Goal: Task Accomplishment & Management: Use online tool/utility

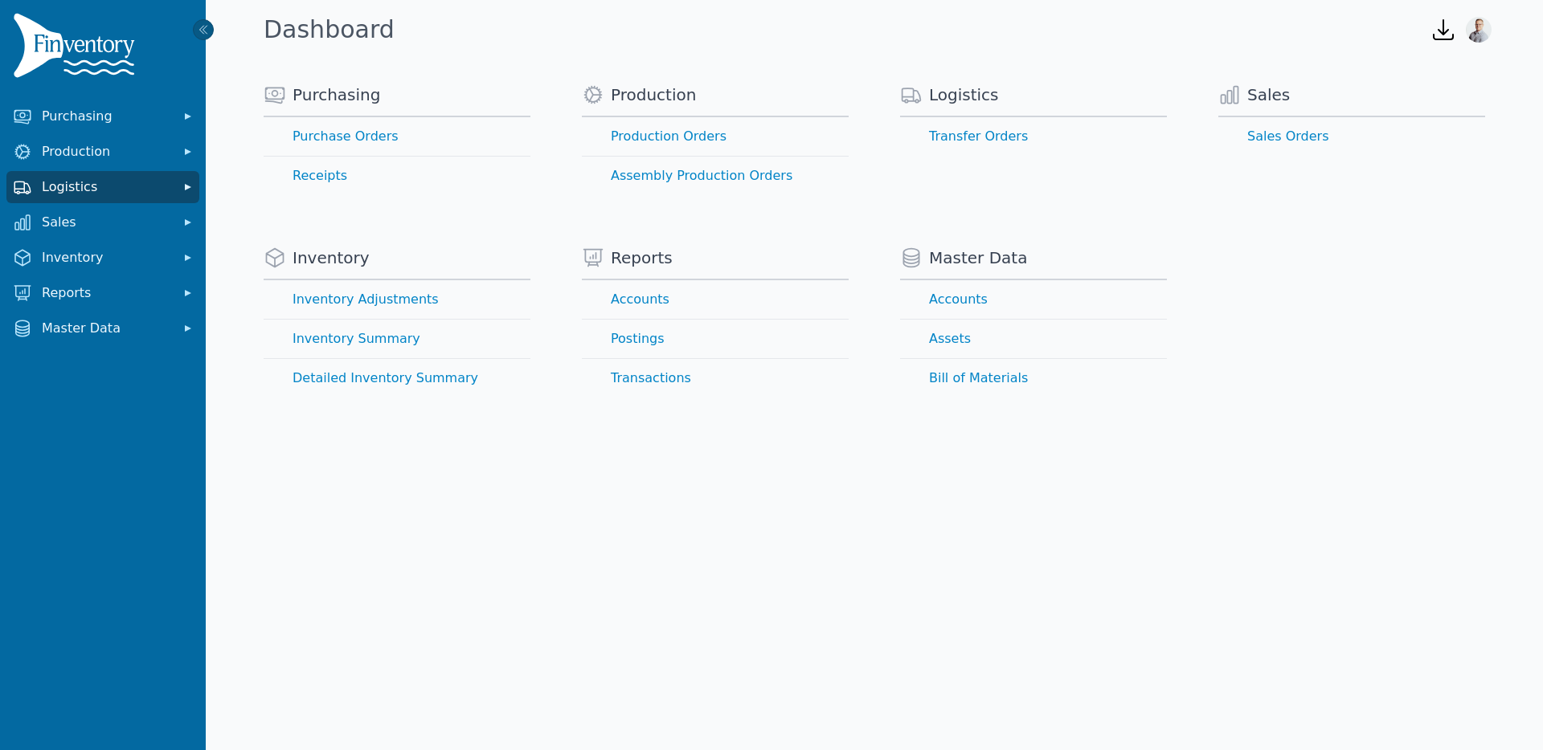
click at [106, 186] on span "Logistics" at bounding box center [106, 187] width 129 height 19
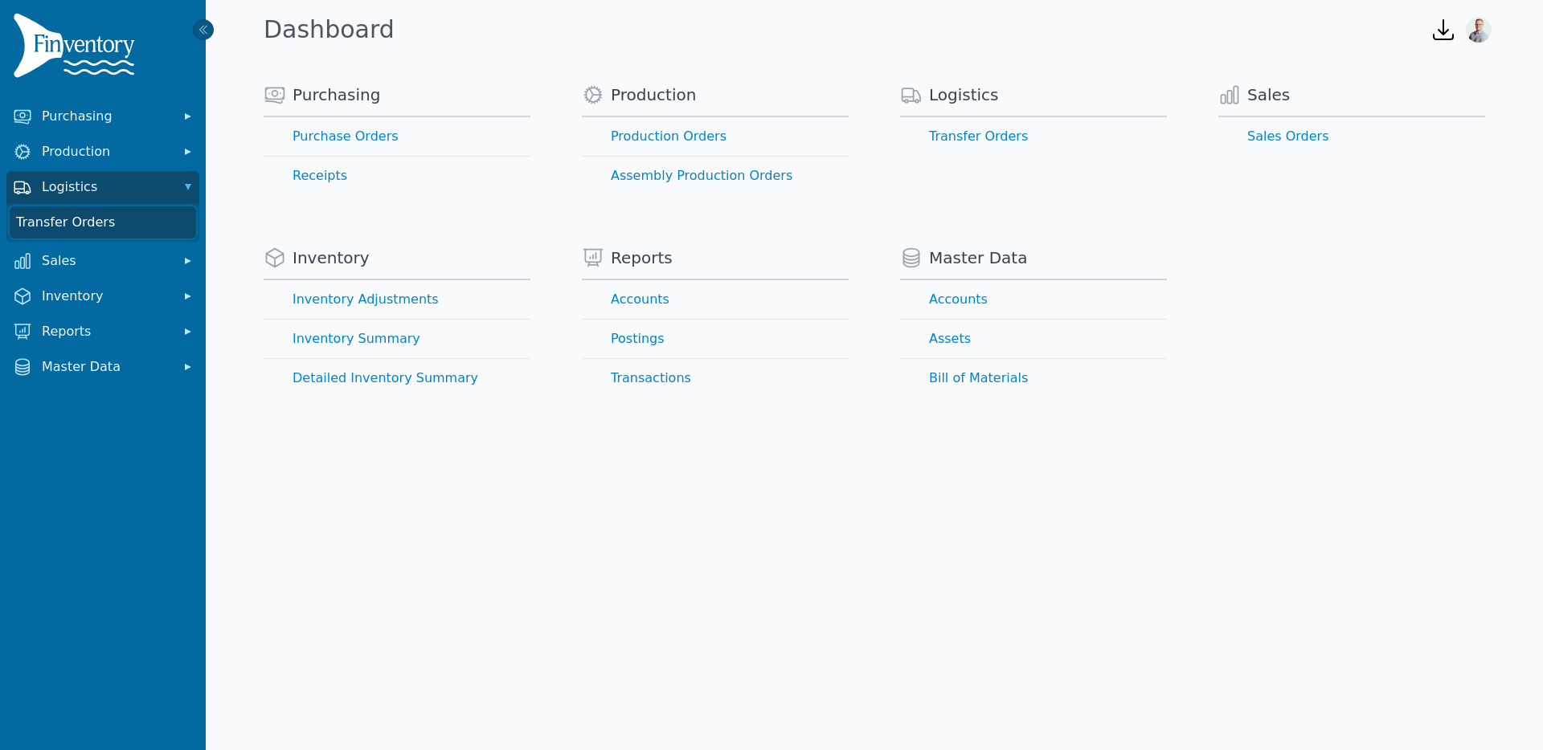
click at [84, 218] on link "Transfer Orders" at bounding box center [103, 222] width 186 height 32
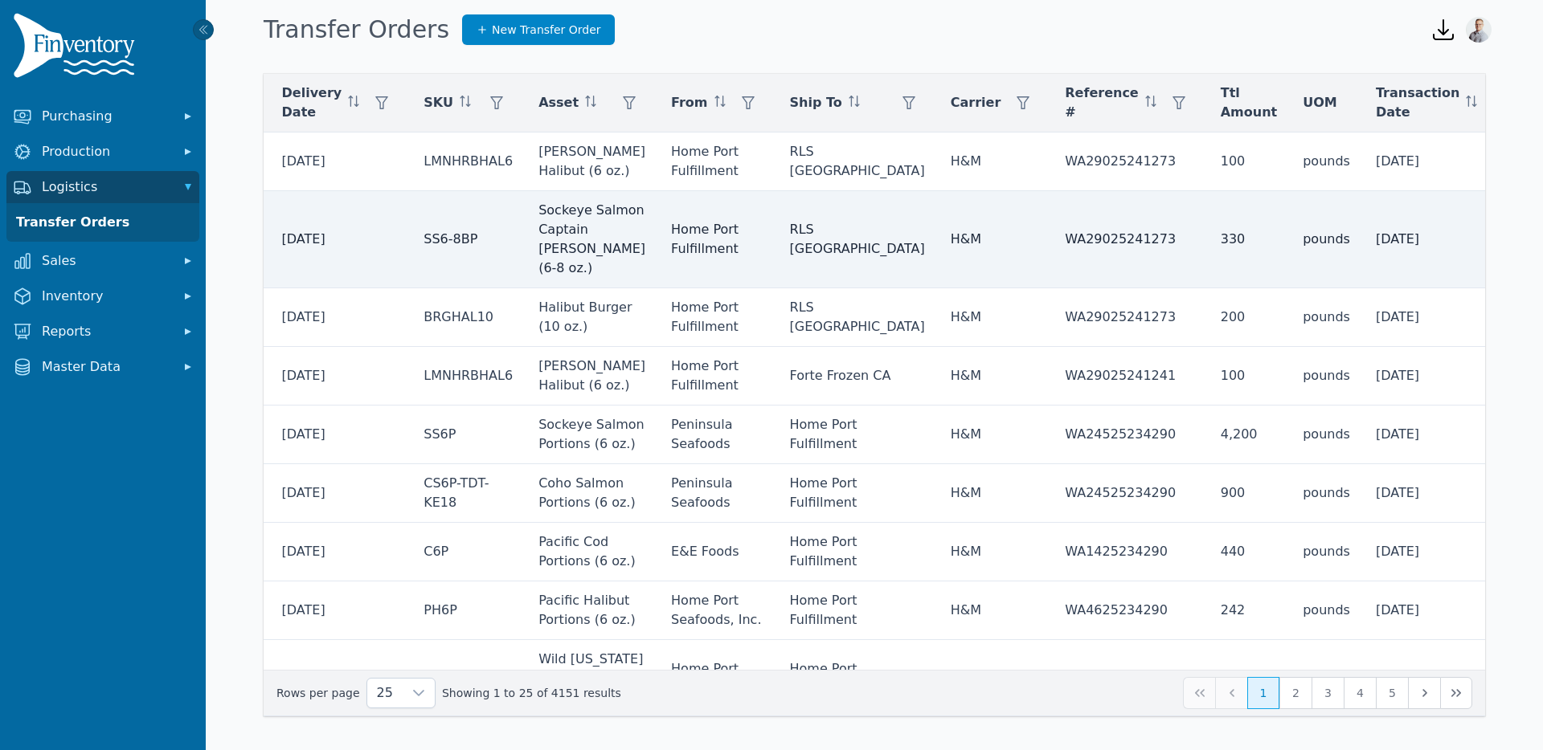
scroll to position [0, 358]
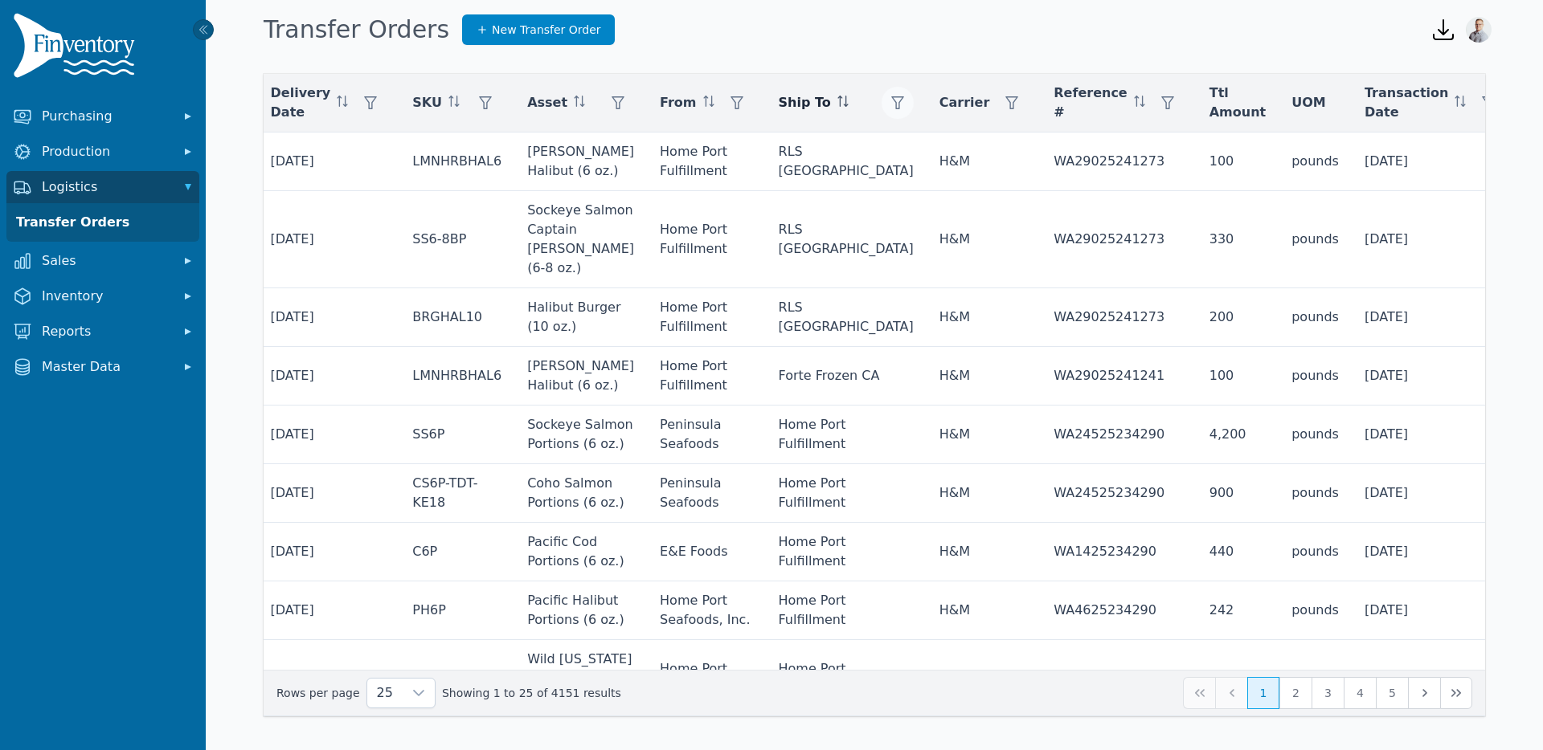
click at [881, 104] on button "button" at bounding box center [897, 103] width 32 height 32
click at [806, 143] on div "Any" at bounding box center [851, 146] width 138 height 32
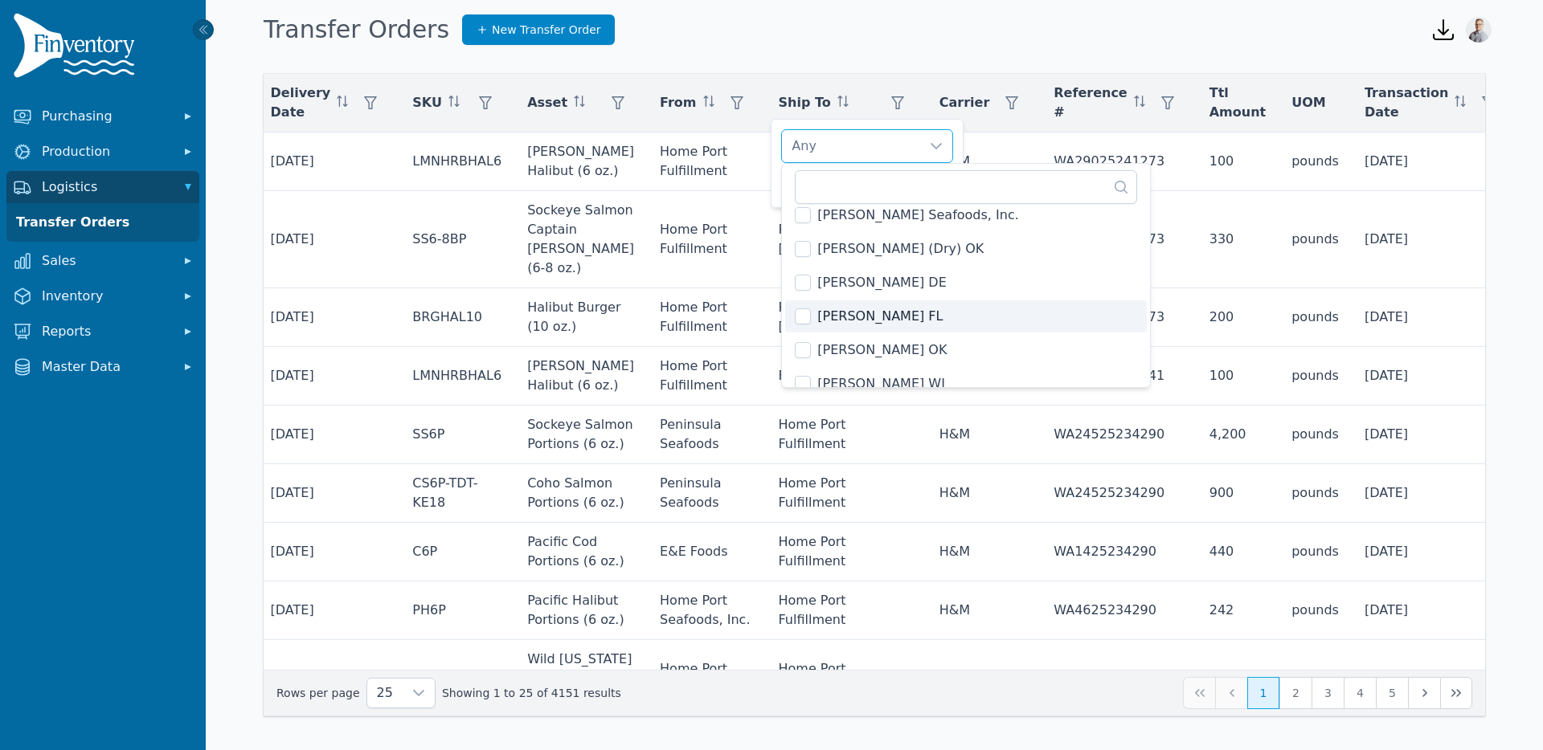
scroll to position [237, 0]
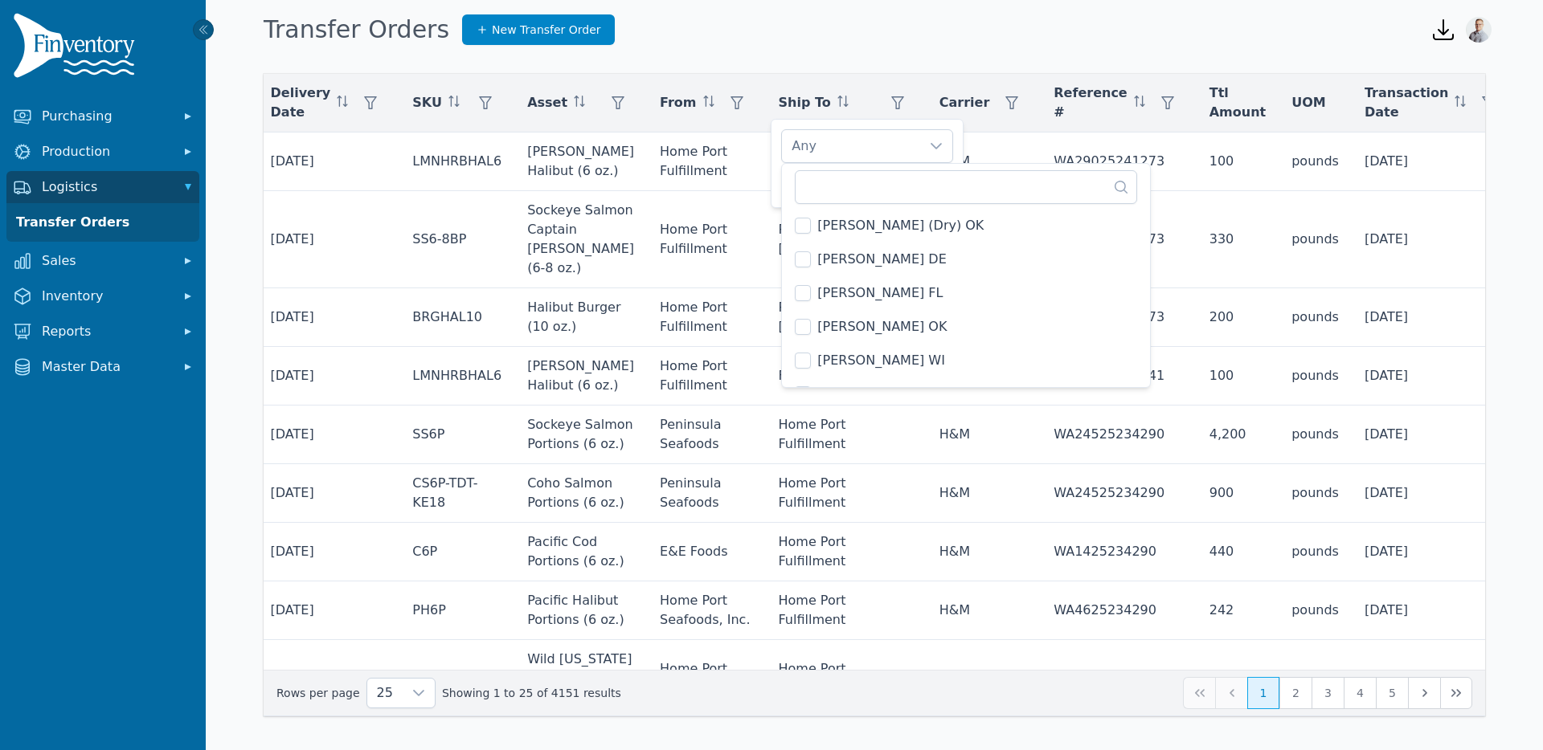
click at [811, 331] on li "[PERSON_NAME] OK" at bounding box center [966, 327] width 362 height 32
click at [877, 138] on div "[PERSON_NAME] OK" at bounding box center [851, 146] width 138 height 32
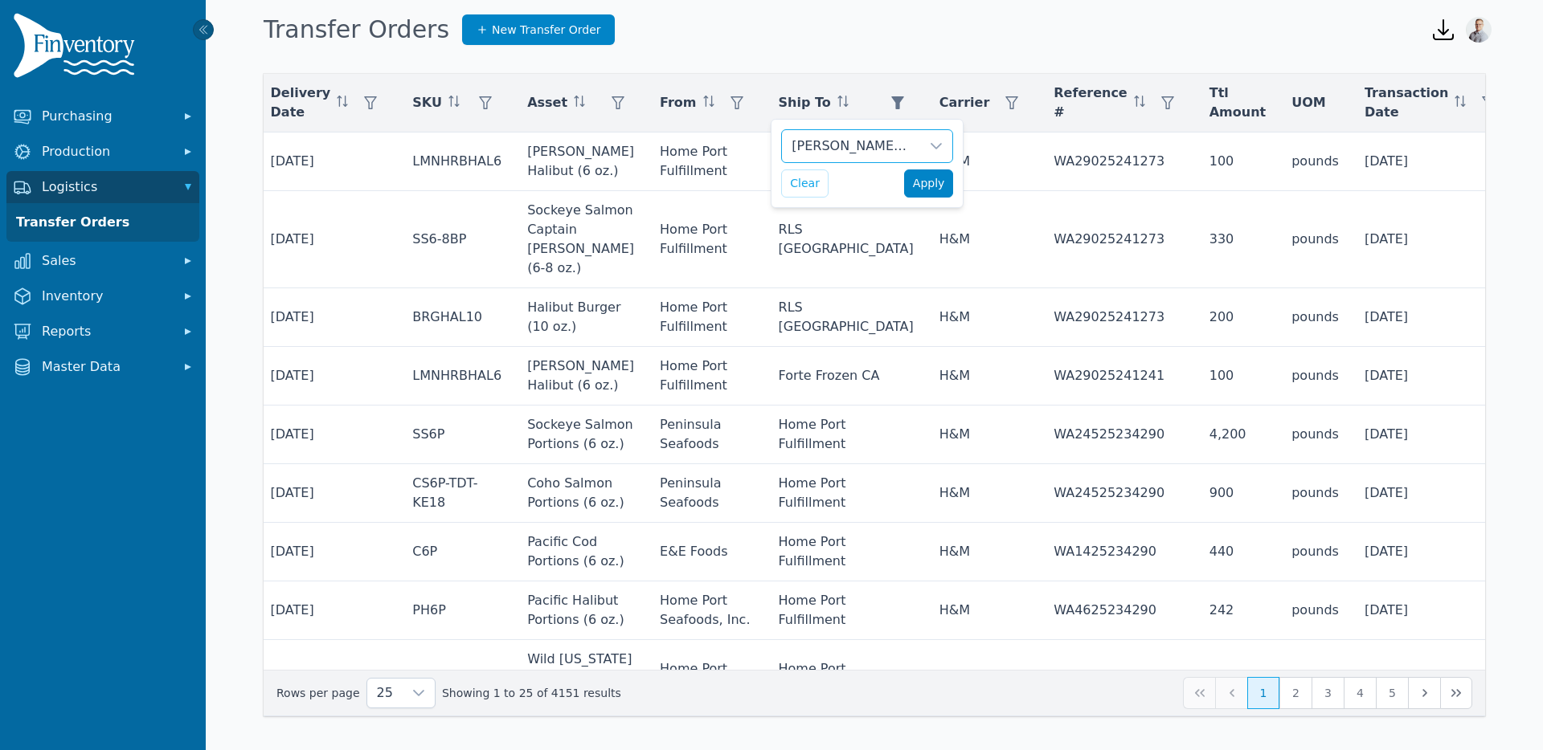
click at [939, 184] on span "Apply" at bounding box center [929, 183] width 32 height 17
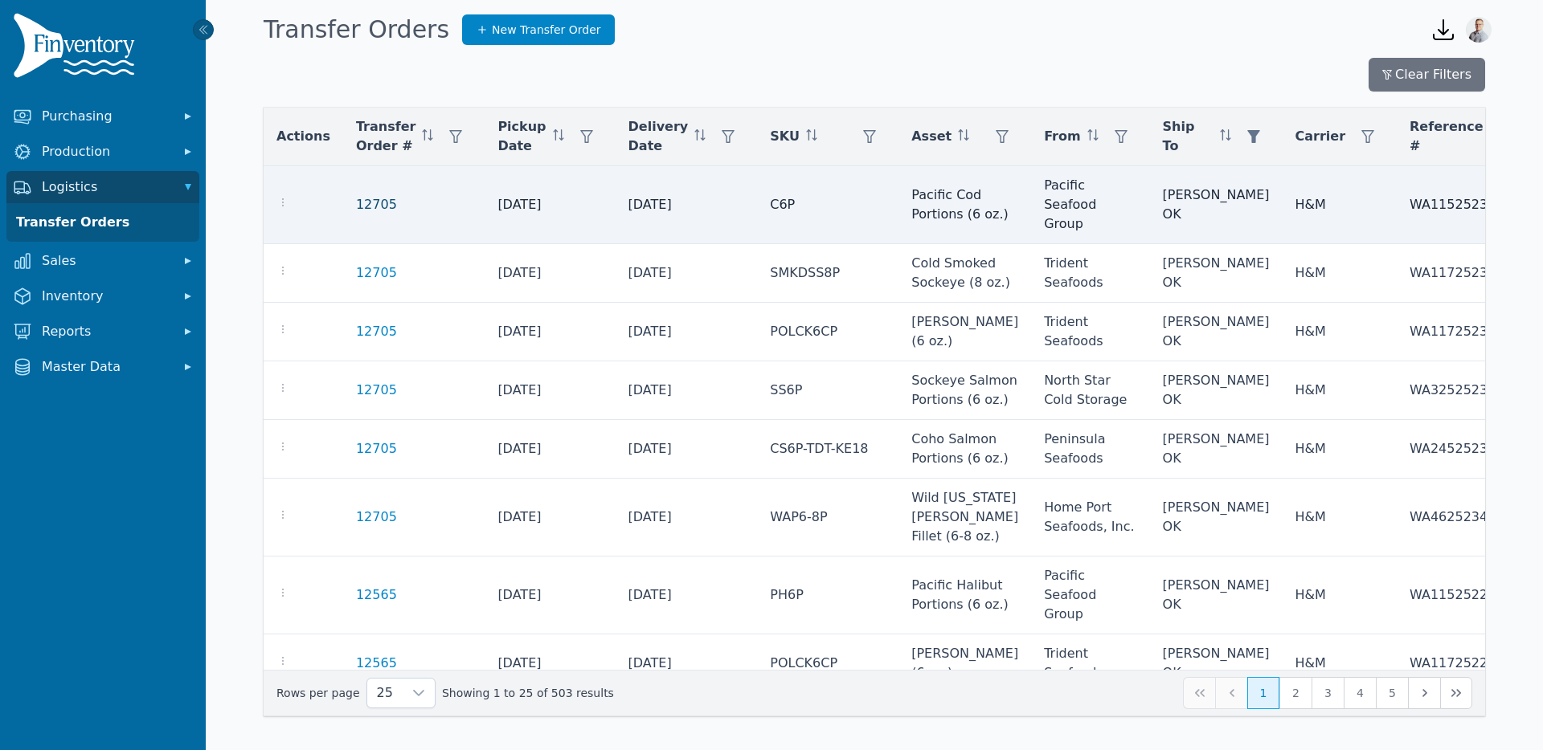
click at [359, 202] on link "12705" at bounding box center [376, 204] width 41 height 19
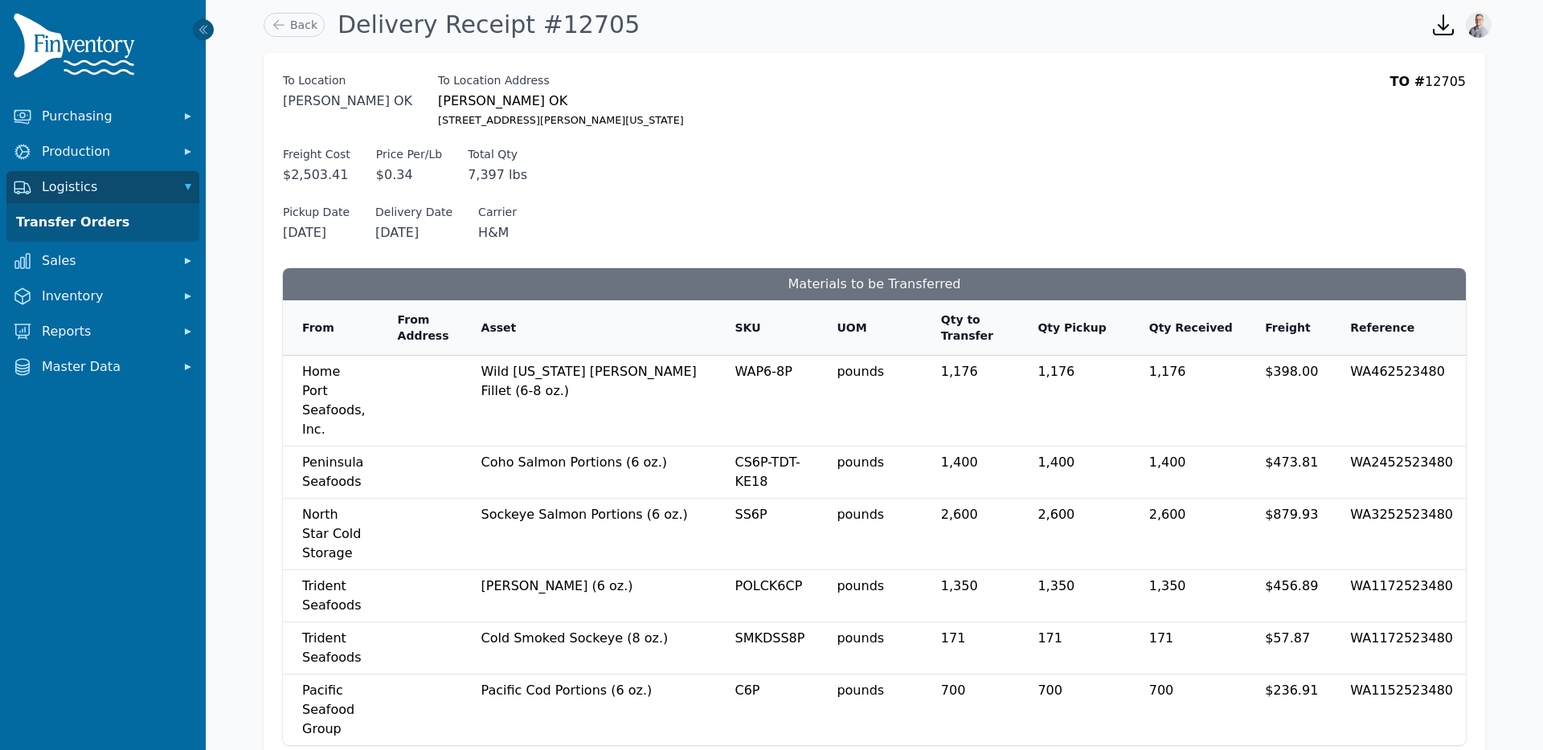
scroll to position [117, 0]
